Goal: Transaction & Acquisition: Purchase product/service

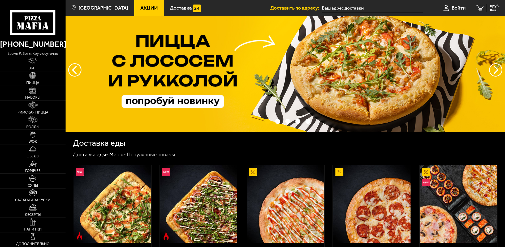
scroll to position [76, 0]
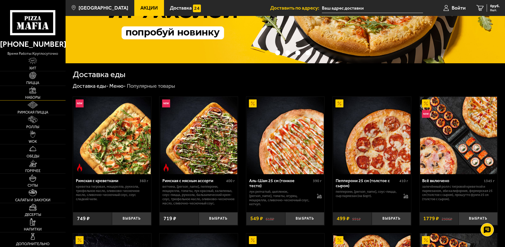
click at [33, 94] on link "Наборы" at bounding box center [33, 93] width 66 height 14
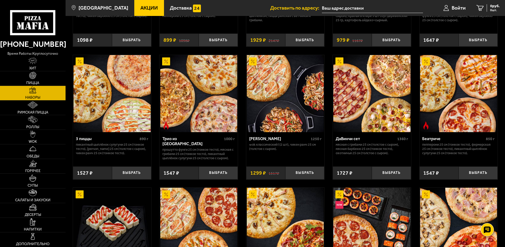
scroll to position [280, 0]
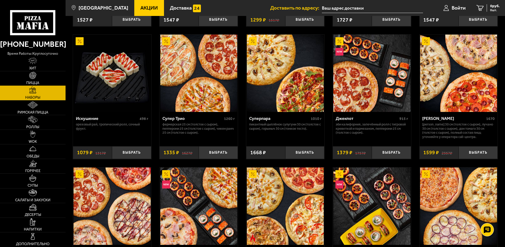
click at [33, 80] on link "Пицца" at bounding box center [33, 78] width 66 height 14
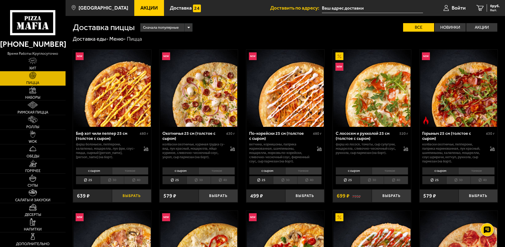
click at [132, 198] on button "Выбрать" at bounding box center [131, 195] width 39 height 13
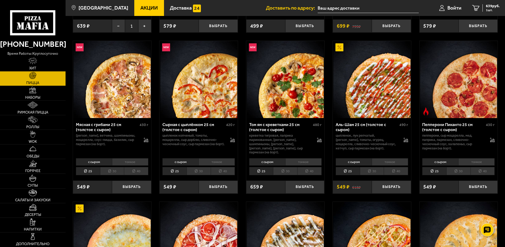
scroll to position [178, 0]
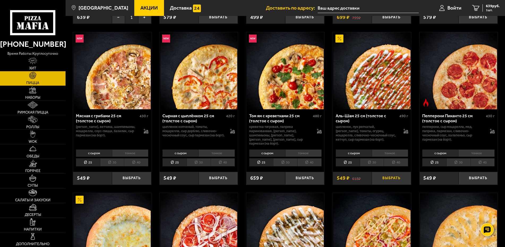
click at [386, 177] on button "Выбрать" at bounding box center [391, 177] width 39 height 13
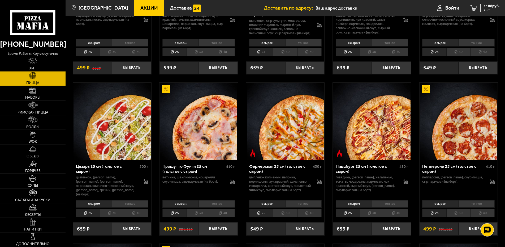
scroll to position [459, 0]
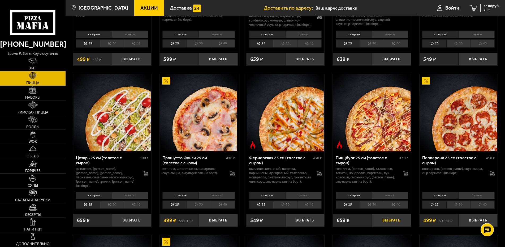
click at [387, 225] on button "Выбрать" at bounding box center [391, 219] width 39 height 13
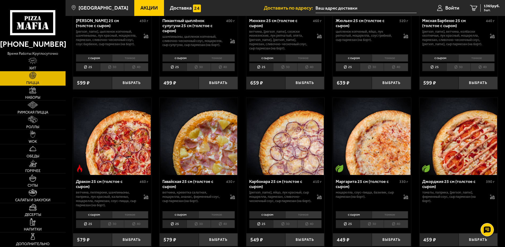
scroll to position [1070, 0]
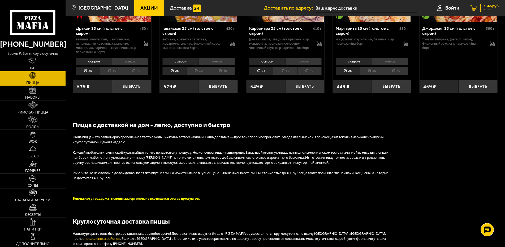
click at [484, 7] on span "1365 руб." at bounding box center [492, 6] width 16 height 4
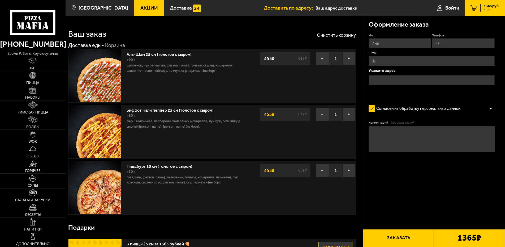
click at [35, 67] on span "Хит" at bounding box center [32, 68] width 7 height 4
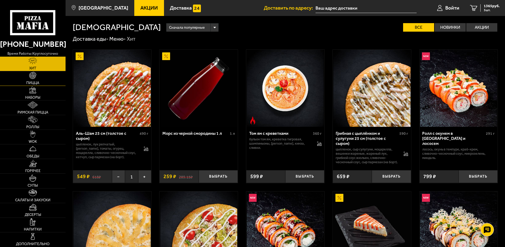
click at [33, 80] on link "Пицца" at bounding box center [33, 78] width 66 height 14
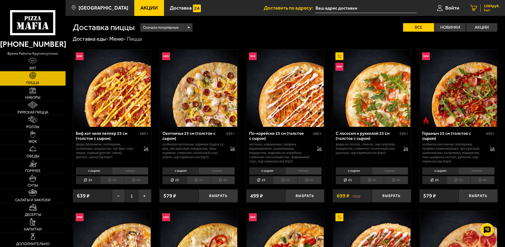
click at [487, 10] on span "3 шт." at bounding box center [492, 9] width 16 height 3
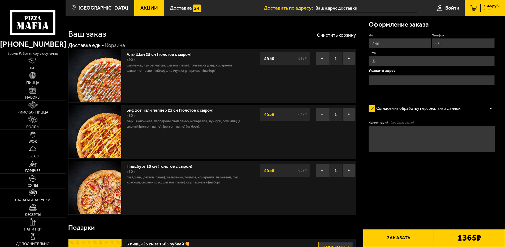
click at [450, 45] on input "Телефон" at bounding box center [463, 43] width 63 height 10
click at [452, 9] on span "Войти" at bounding box center [452, 7] width 14 height 5
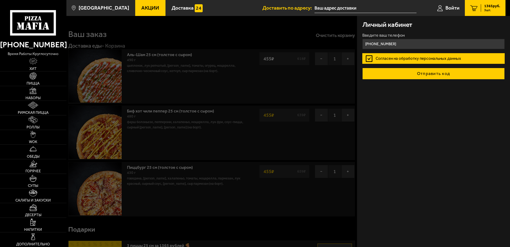
type input "[PHONE_NUMBER]"
click at [420, 73] on button "Отправить код" at bounding box center [433, 74] width 142 height 12
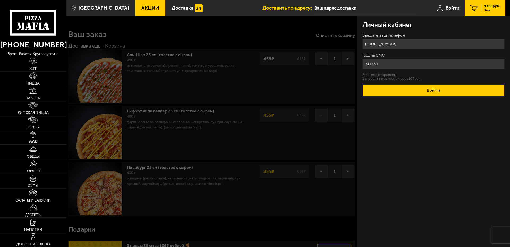
type input "341359"
click at [432, 93] on button "Войти" at bounding box center [433, 90] width 142 height 12
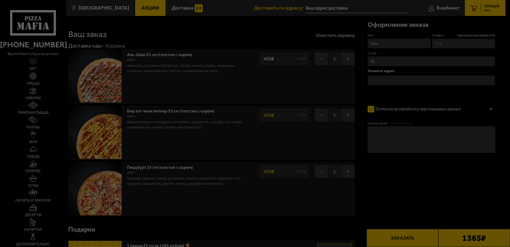
type input "[PHONE_NUMBER]"
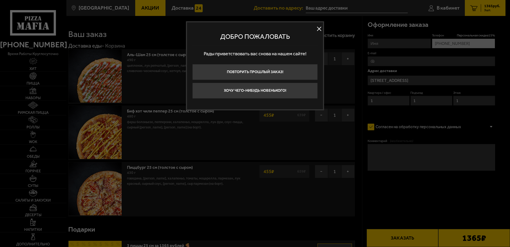
type input "[STREET_ADDRESS]"
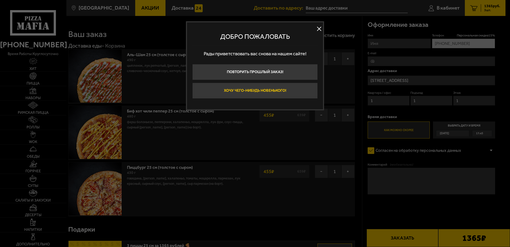
click at [273, 92] on button "Хочу чего-нибудь новенького!" at bounding box center [254, 91] width 125 height 16
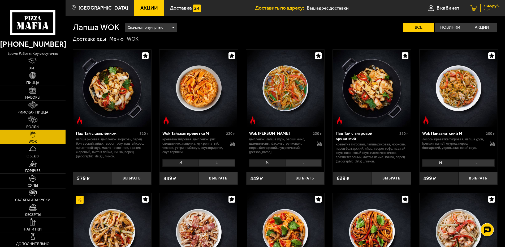
click at [488, 8] on span "1365 руб." at bounding box center [492, 6] width 16 height 4
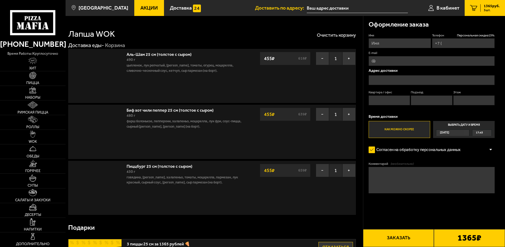
type input "[PHONE_NUMBER]"
type input "[STREET_ADDRESS]"
type input "1"
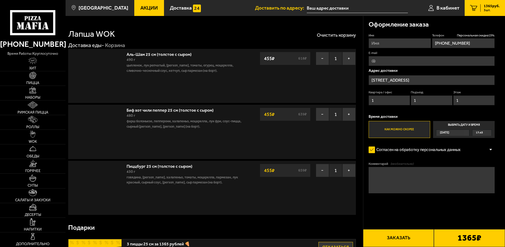
type input "[STREET_ADDRESS]"
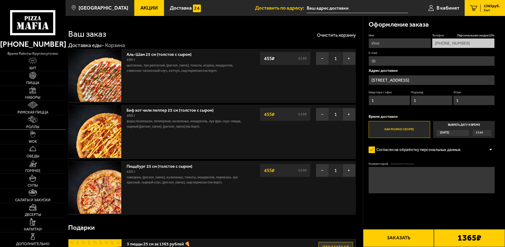
click at [39, 125] on link "Роллы" at bounding box center [33, 122] width 66 height 14
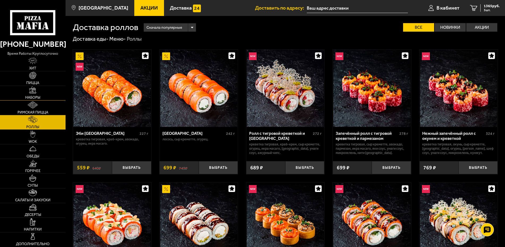
click at [38, 96] on link "Наборы" at bounding box center [33, 93] width 66 height 14
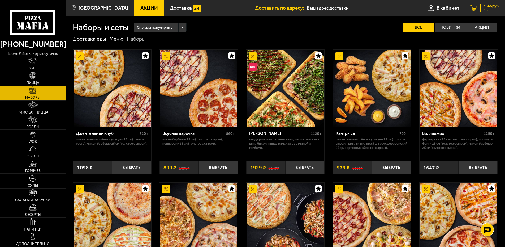
click at [486, 10] on span "3 шт." at bounding box center [492, 9] width 16 height 3
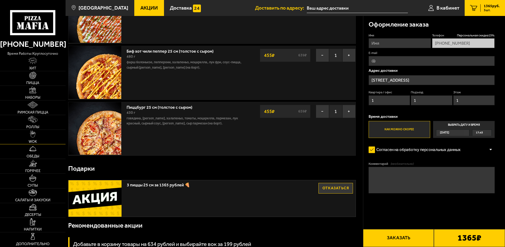
scroll to position [102, 0]
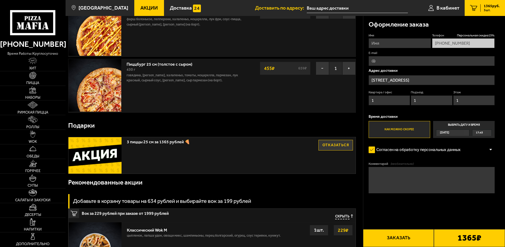
click at [38, 24] on icon at bounding box center [32, 22] width 45 height 25
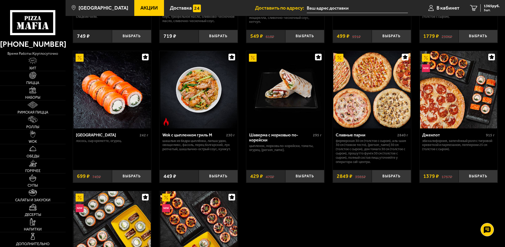
scroll to position [280, 0]
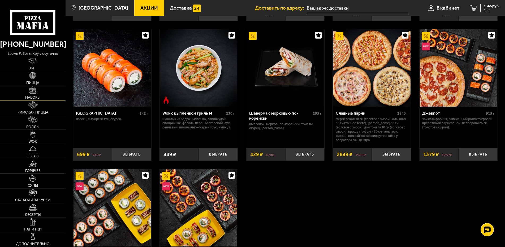
click at [37, 96] on link "Наборы" at bounding box center [33, 93] width 66 height 14
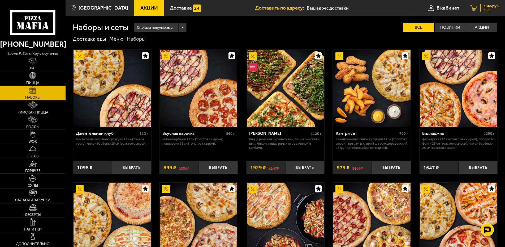
click at [483, 8] on div "1365 руб. 3 шт." at bounding box center [489, 7] width 19 height 7
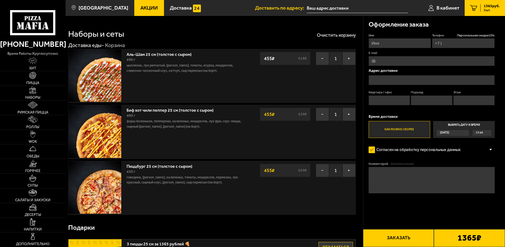
type input "[PHONE_NUMBER]"
type input "[STREET_ADDRESS]"
type input "1"
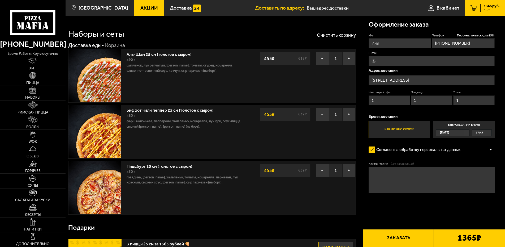
type input "[STREET_ADDRESS]"
click at [320, 57] on button "−" at bounding box center [322, 58] width 13 height 13
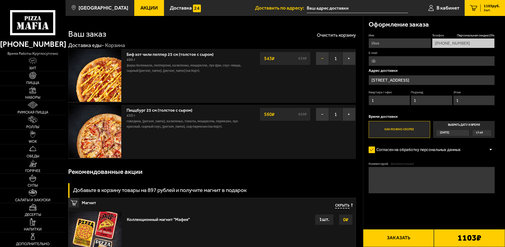
click at [321, 57] on button "−" at bounding box center [322, 58] width 13 height 13
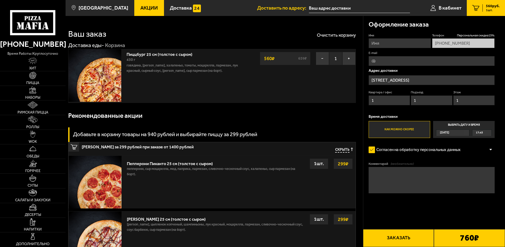
click at [321, 57] on button "−" at bounding box center [322, 58] width 13 height 13
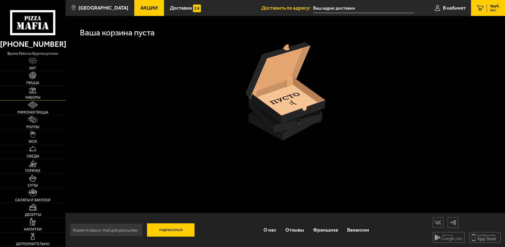
click at [31, 92] on img at bounding box center [32, 89] width 7 height 7
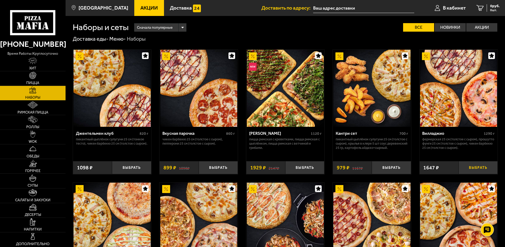
click at [472, 167] on button "Выбрать" at bounding box center [478, 167] width 39 height 13
click at [491, 6] on span "1647 руб." at bounding box center [492, 6] width 16 height 4
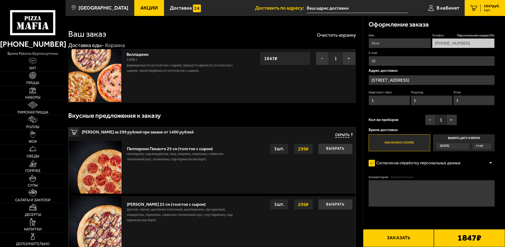
type input "[STREET_ADDRESS]"
click at [341, 135] on span "Скрыть" at bounding box center [342, 135] width 14 height 5
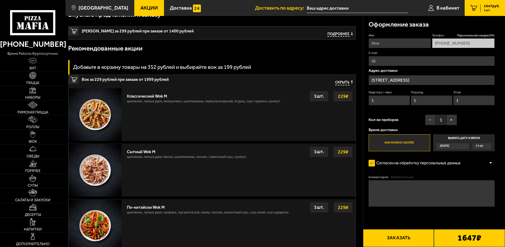
scroll to position [102, 0]
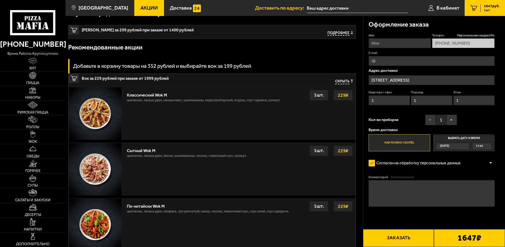
click at [344, 80] on span "Скрыть" at bounding box center [342, 81] width 14 height 5
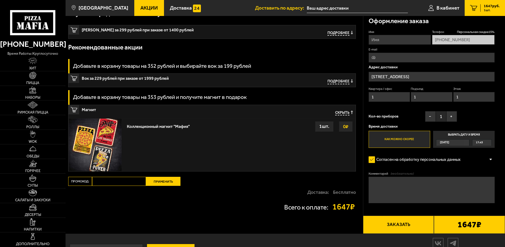
click at [132, 184] on input "Промокод:" at bounding box center [119, 181] width 54 height 9
type input "mf0339"
click at [160, 183] on button "Применить" at bounding box center [163, 181] width 35 height 9
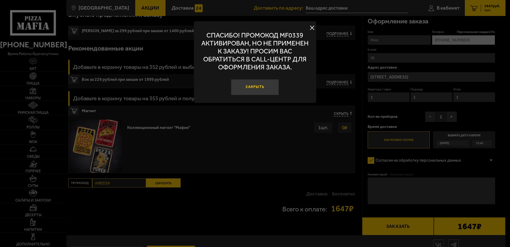
click at [257, 88] on button "Закрыть" at bounding box center [255, 87] width 48 height 16
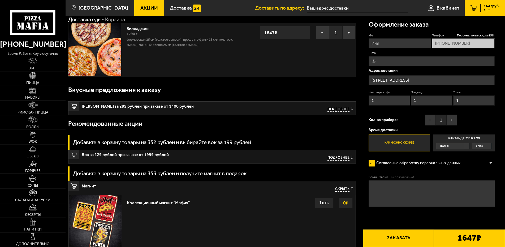
scroll to position [25, 0]
click at [37, 81] on link "Пицца" at bounding box center [33, 78] width 66 height 14
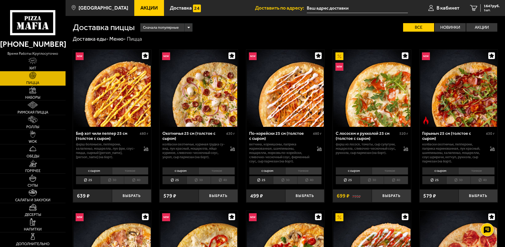
click at [117, 105] on img at bounding box center [112, 88] width 77 height 77
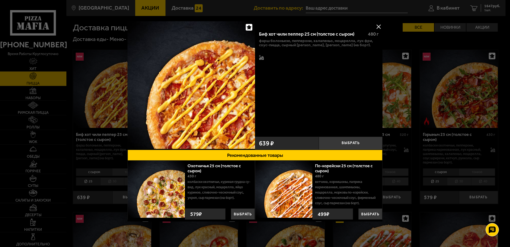
click at [374, 27] on button at bounding box center [378, 27] width 8 height 8
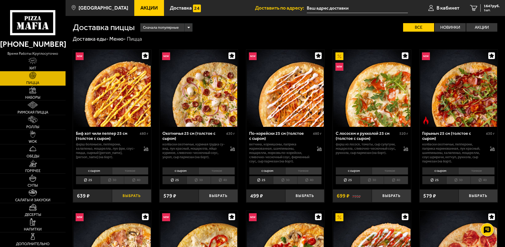
click at [131, 196] on button "Выбрать" at bounding box center [131, 195] width 39 height 13
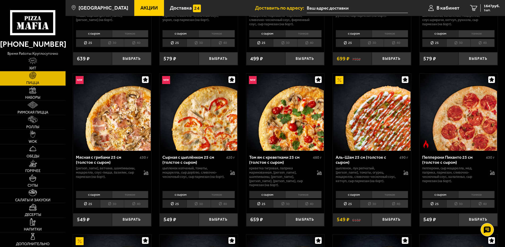
scroll to position [153, 0]
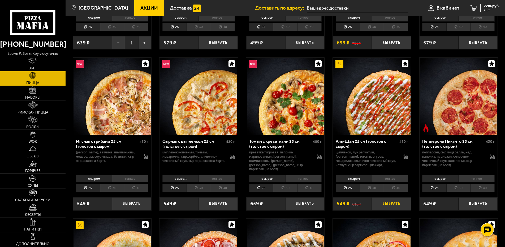
click at [387, 201] on button "Выбрать" at bounding box center [391, 203] width 39 height 13
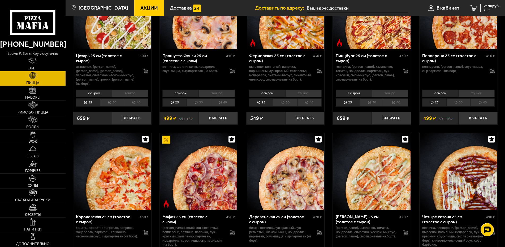
scroll to position [459, 0]
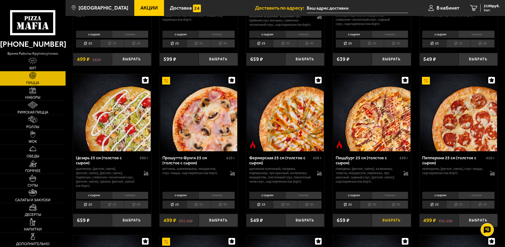
click at [392, 226] on button "Выбрать" at bounding box center [391, 219] width 39 height 13
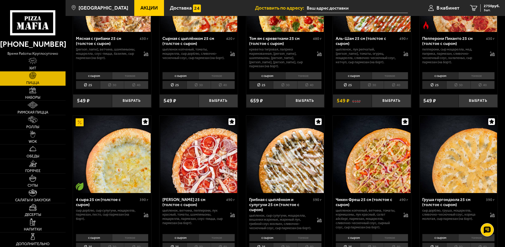
scroll to position [255, 0]
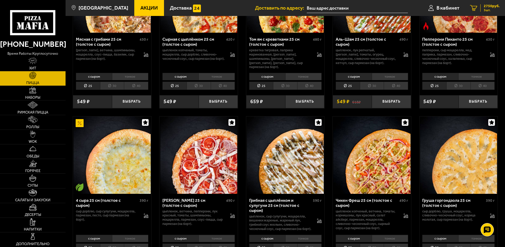
click at [481, 8] on div "2750 руб. 3 шт." at bounding box center [489, 7] width 19 height 7
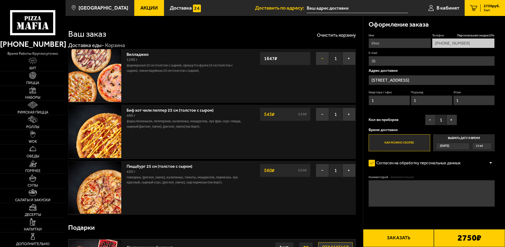
click at [321, 58] on button "−" at bounding box center [322, 58] width 13 height 13
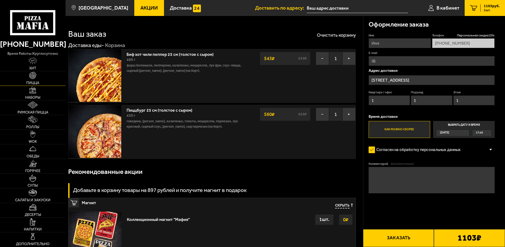
click at [34, 79] on img at bounding box center [32, 75] width 7 height 7
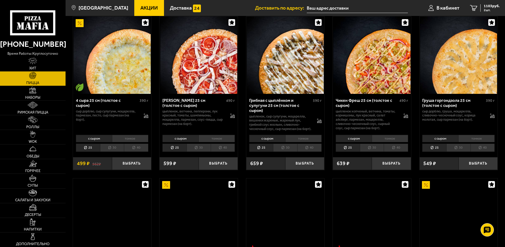
scroll to position [357, 0]
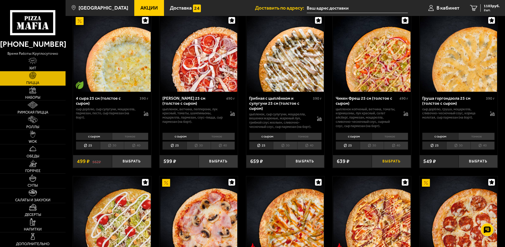
click at [392, 165] on button "Выбрать" at bounding box center [391, 161] width 39 height 13
click at [477, 8] on icon "3" at bounding box center [473, 8] width 7 height 6
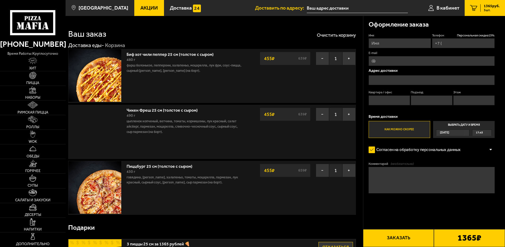
type input "[PHONE_NUMBER]"
type input "[STREET_ADDRESS]"
type input "1"
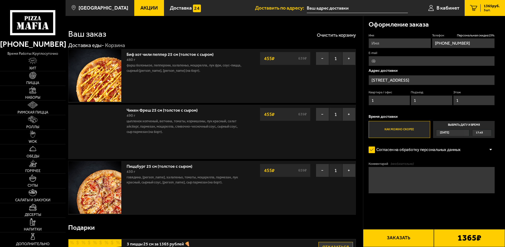
type input "[STREET_ADDRESS]"
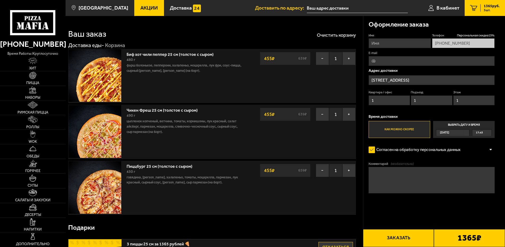
click at [45, 20] on icon at bounding box center [32, 22] width 45 height 25
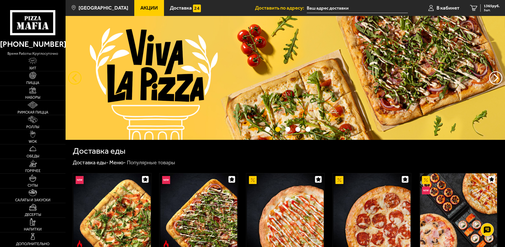
click at [69, 79] on button "следующий" at bounding box center [74, 77] width 13 height 13
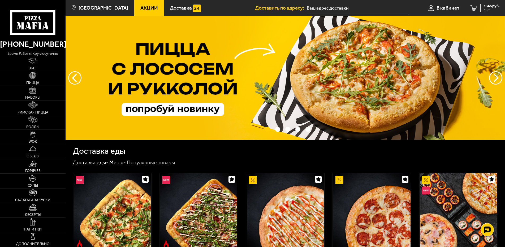
click at [315, 73] on img at bounding box center [286, 78] width 440 height 124
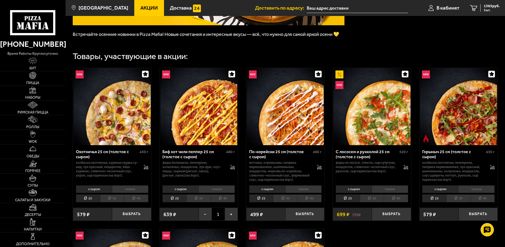
scroll to position [25, 0]
